Goal: Find specific page/section: Find specific page/section

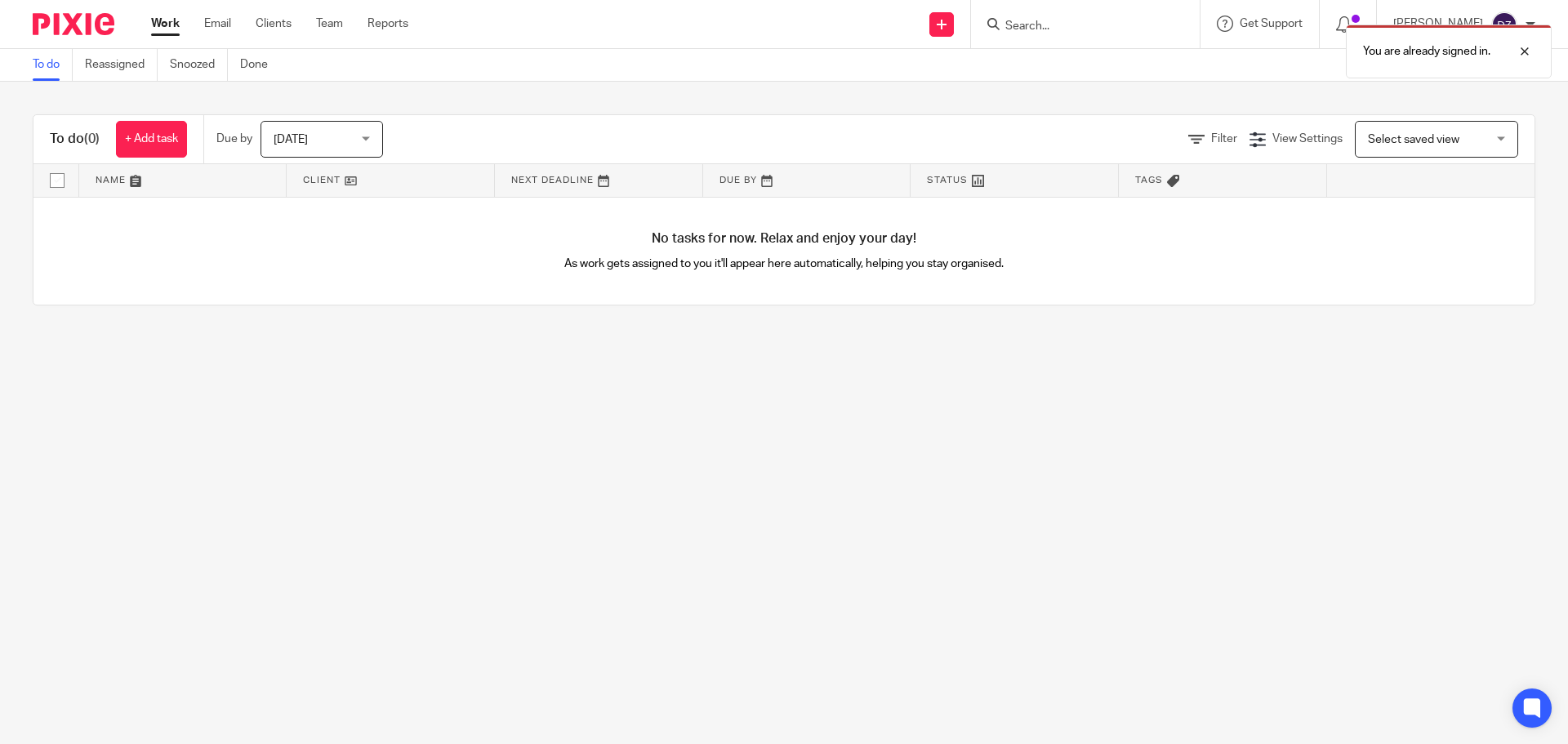
click at [1037, 25] on div "You are already signed in." at bounding box center [1168, 47] width 768 height 62
click at [1018, 26] on div "You are already signed in." at bounding box center [1168, 47] width 768 height 62
click at [997, 28] on div "You are already signed in." at bounding box center [1168, 47] width 768 height 62
click at [1056, 25] on div "You are already signed in." at bounding box center [1168, 47] width 768 height 62
click at [1038, 27] on input "Search" at bounding box center [1077, 27] width 147 height 15
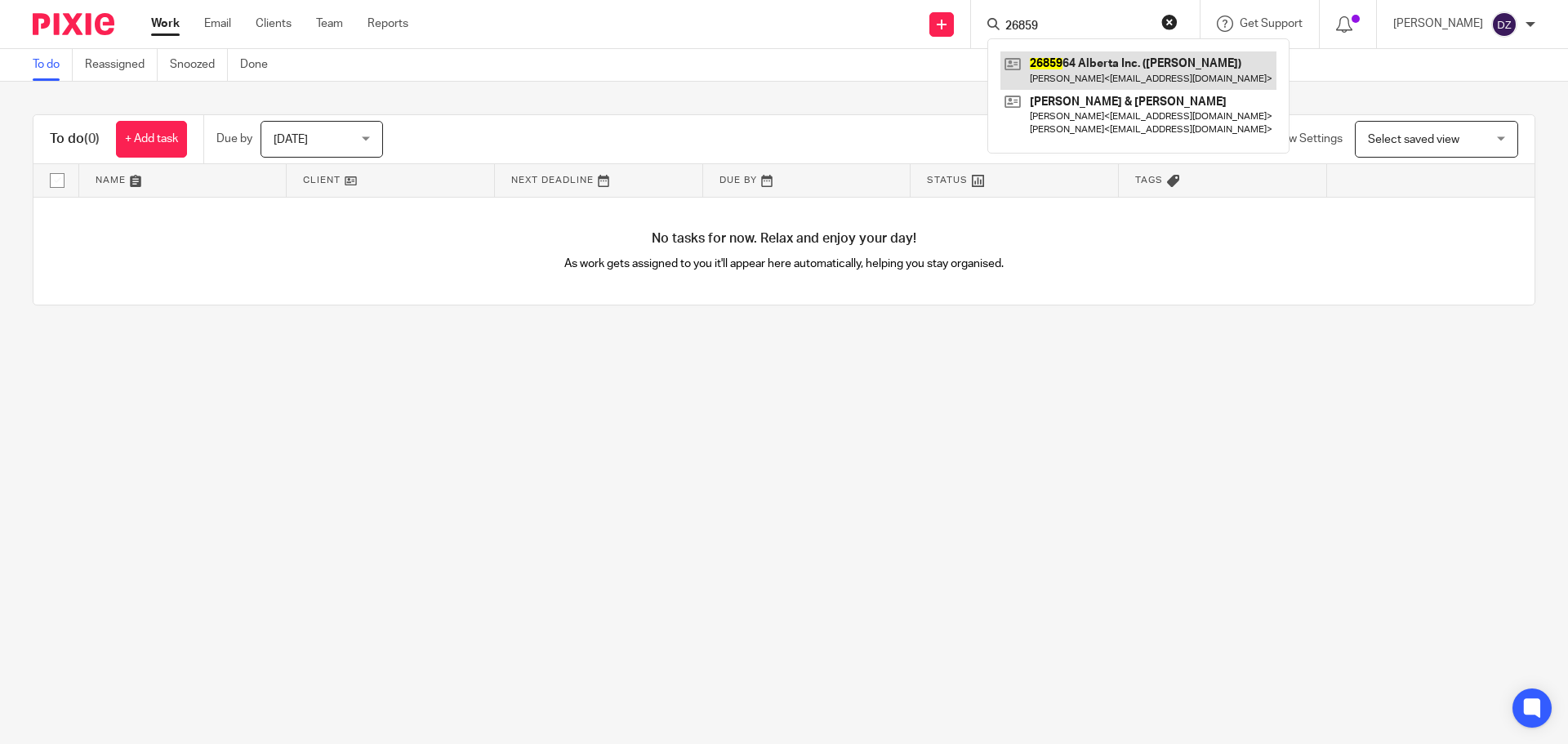
type input "26859"
click at [1099, 75] on link at bounding box center [1138, 71] width 276 height 38
